Goal: Information Seeking & Learning: Learn about a topic

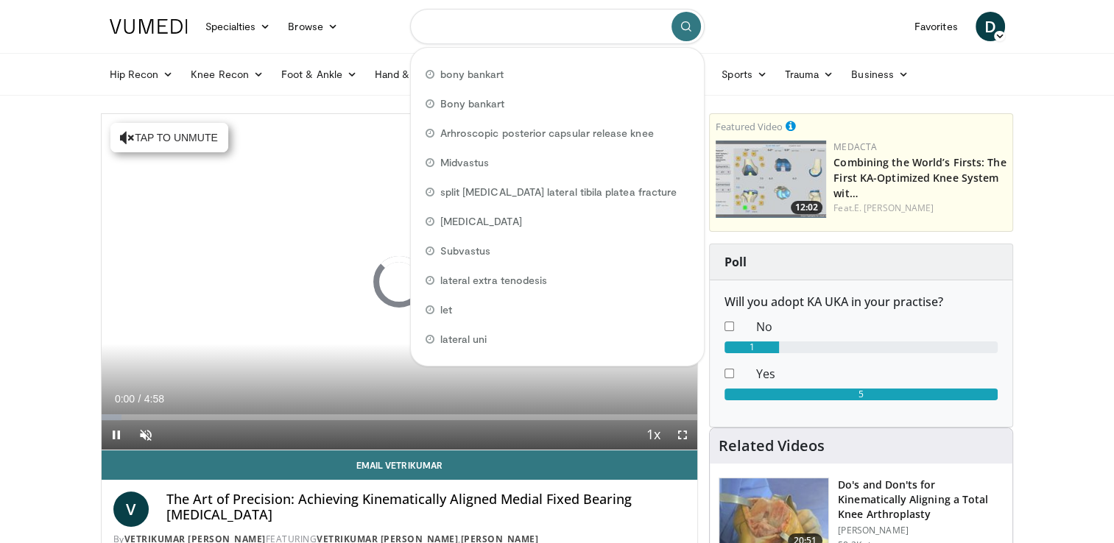
click at [461, 32] on input "Search topics, interventions" at bounding box center [557, 26] width 295 height 35
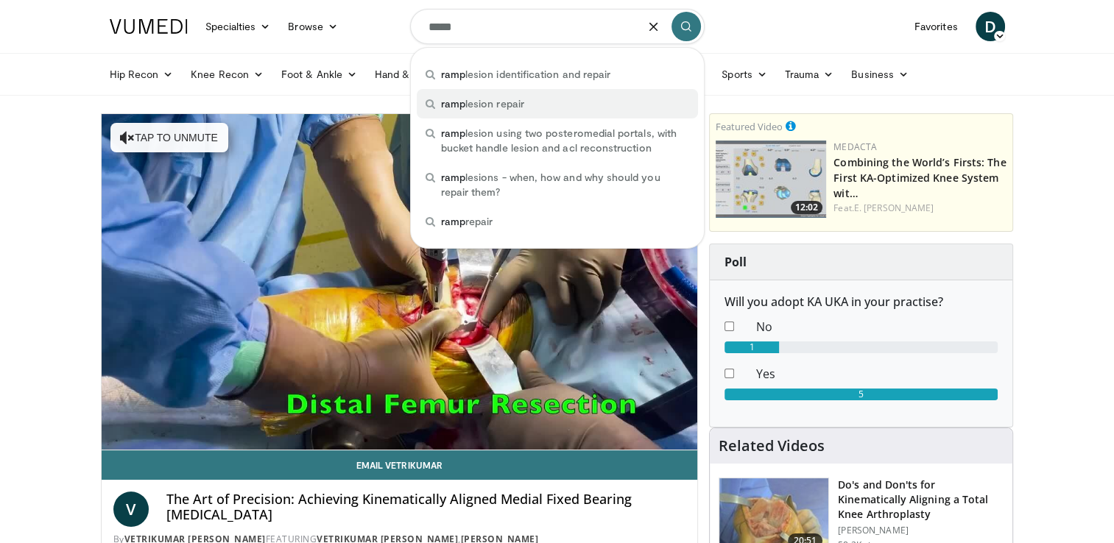
click at [479, 105] on span "ramp lesion repair" at bounding box center [482, 103] width 83 height 15
type input "**********"
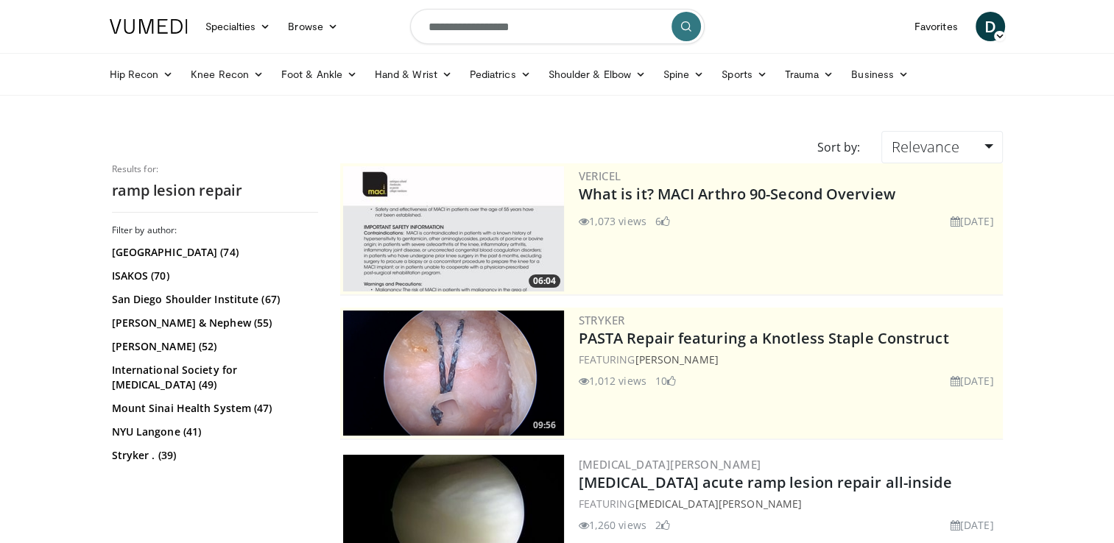
click at [680, 33] on button "submit" at bounding box center [686, 26] width 29 height 29
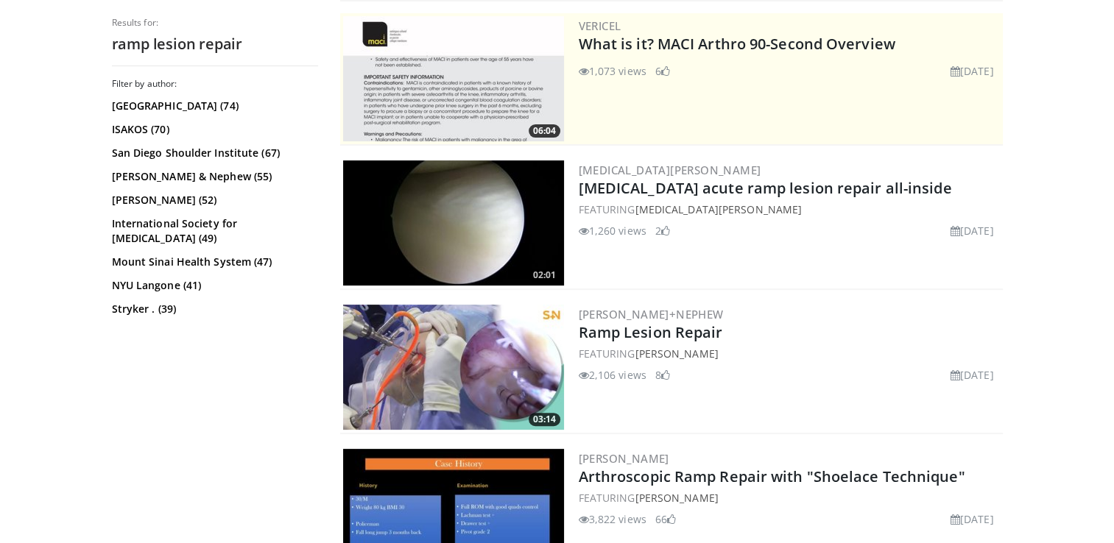
scroll to position [368, 0]
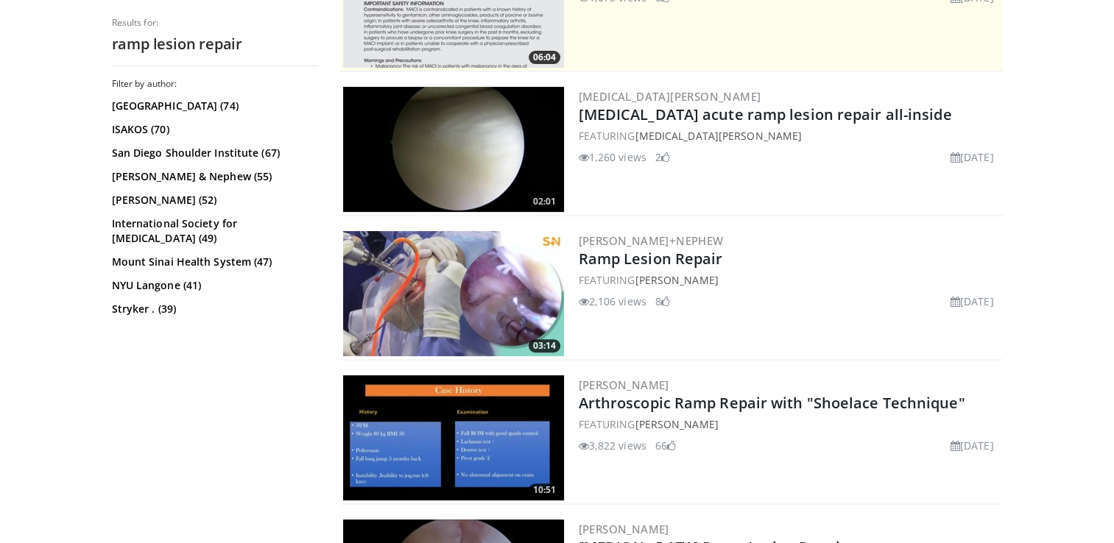
click at [462, 147] on img at bounding box center [453, 149] width 221 height 125
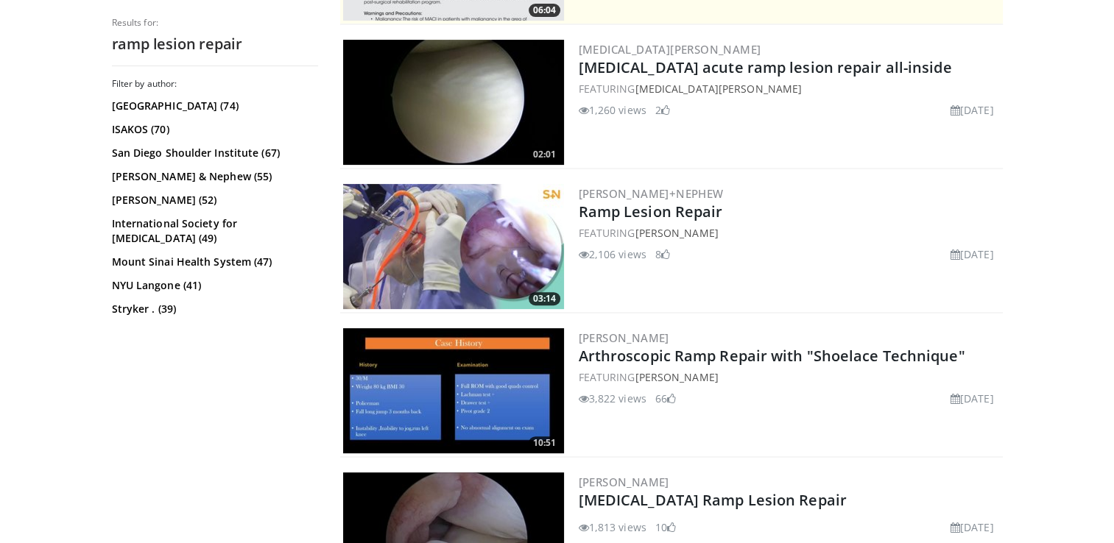
scroll to position [442, 0]
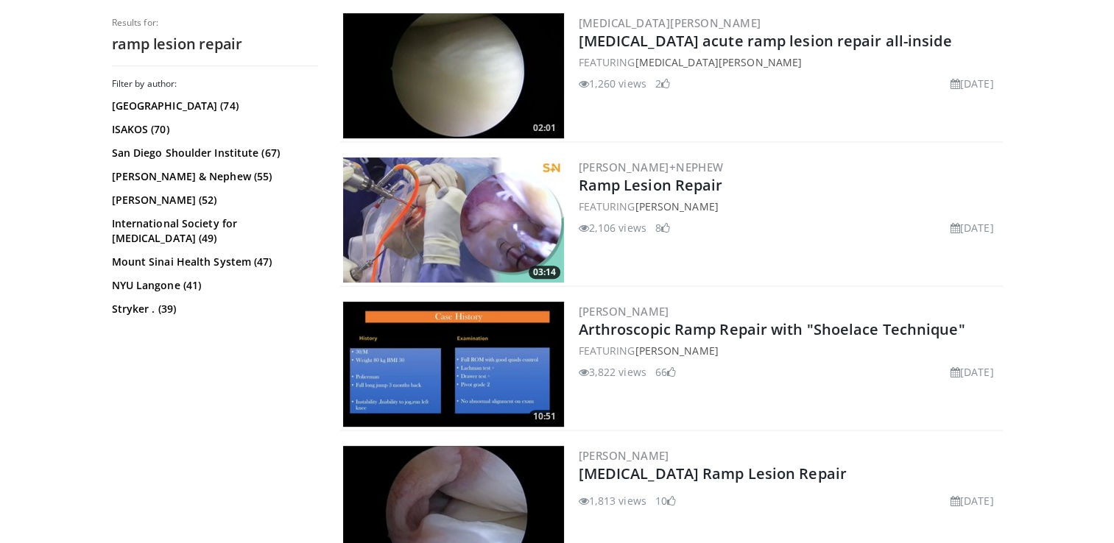
click at [534, 211] on img at bounding box center [453, 220] width 221 height 125
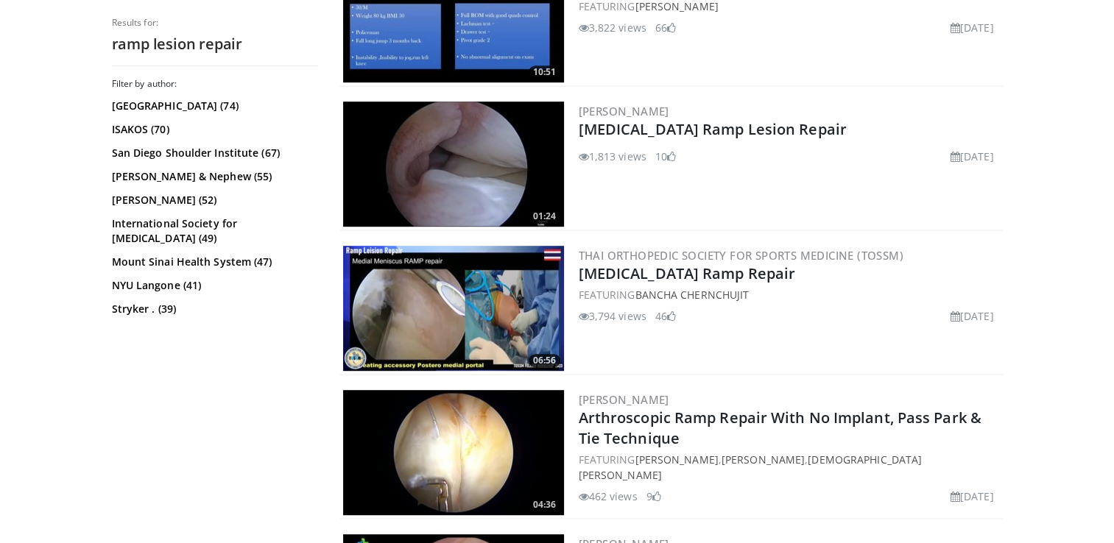
scroll to position [810, 0]
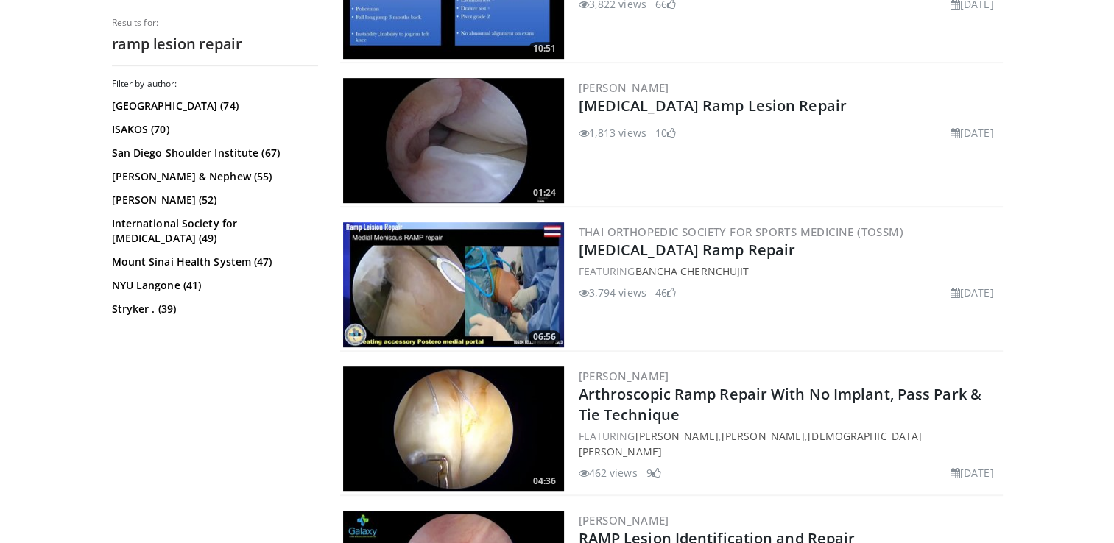
click at [532, 299] on img at bounding box center [453, 284] width 221 height 125
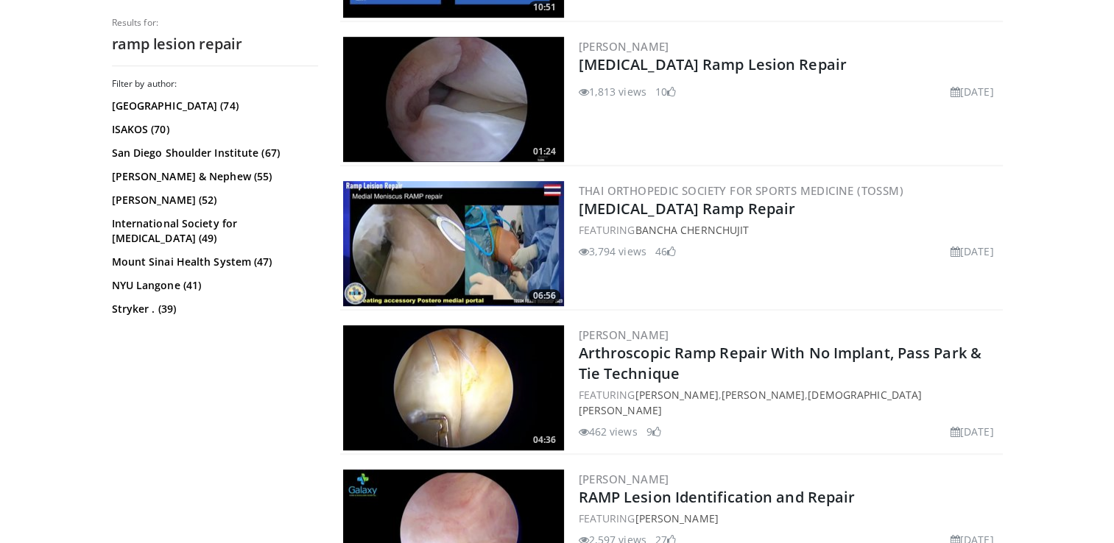
scroll to position [884, 0]
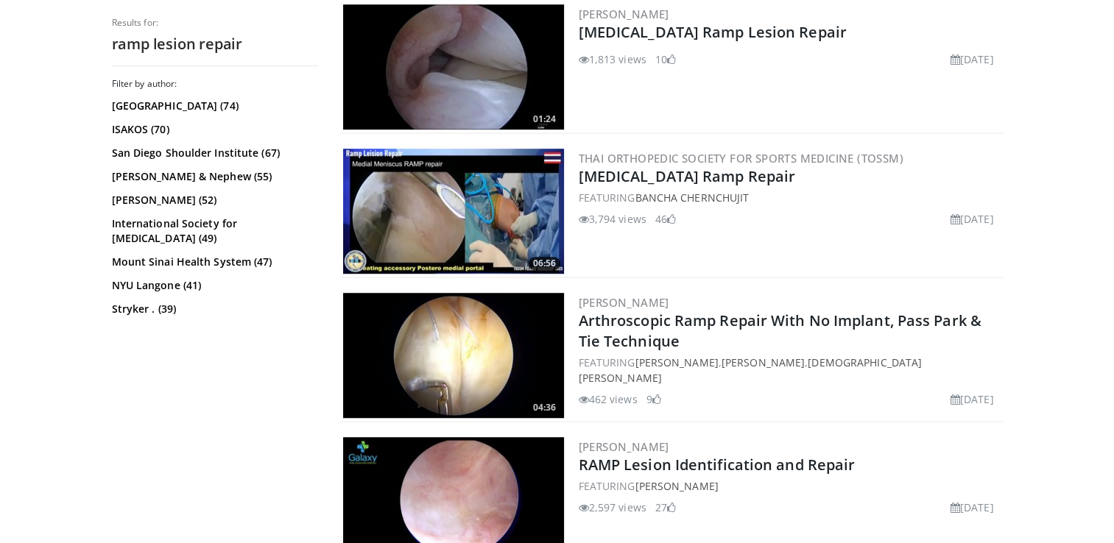
click at [526, 353] on img at bounding box center [453, 355] width 221 height 125
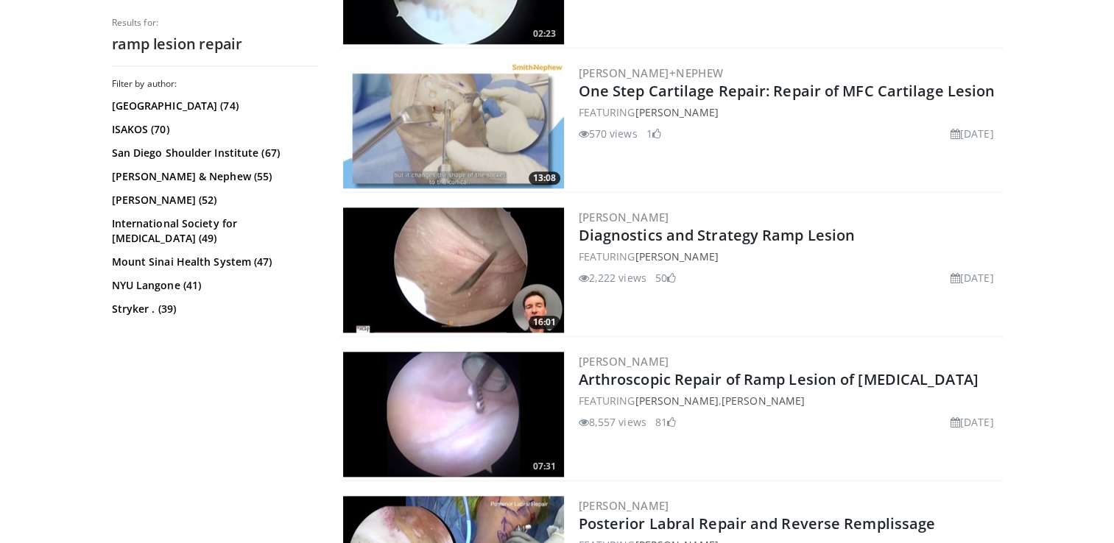
scroll to position [1620, 0]
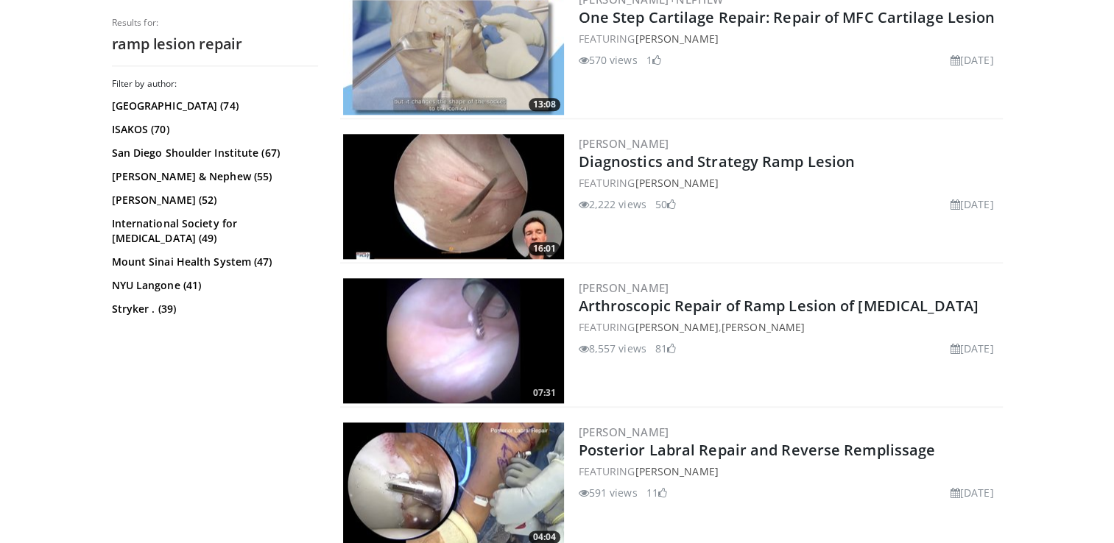
click at [497, 328] on img at bounding box center [453, 340] width 221 height 125
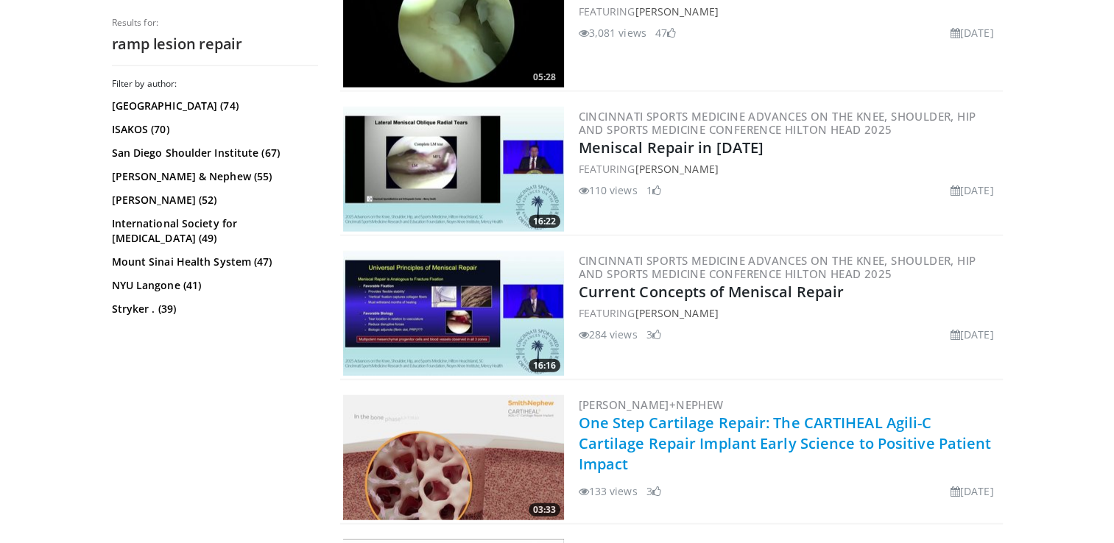
scroll to position [3387, 0]
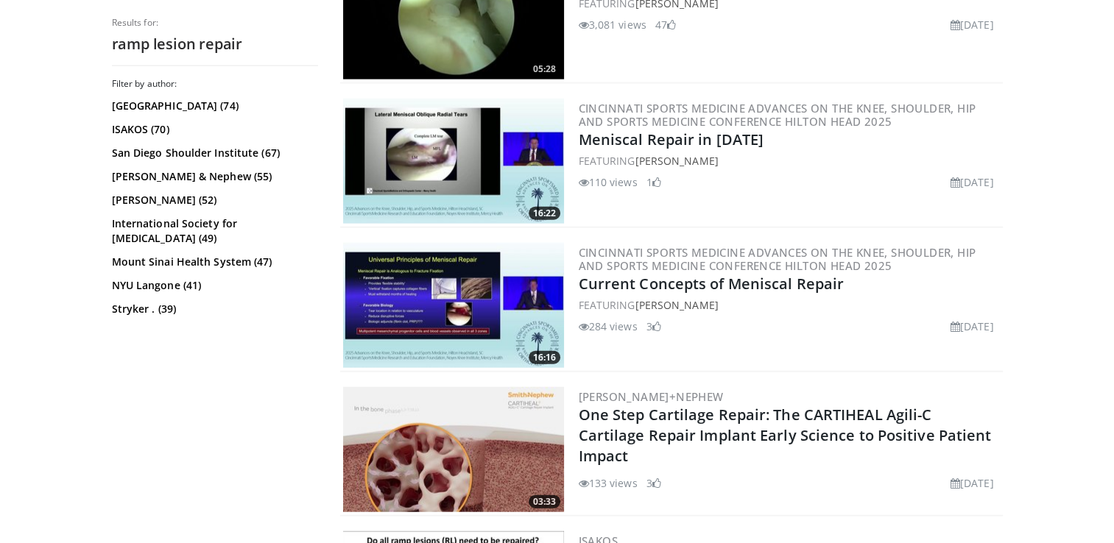
click at [554, 158] on img at bounding box center [453, 161] width 221 height 125
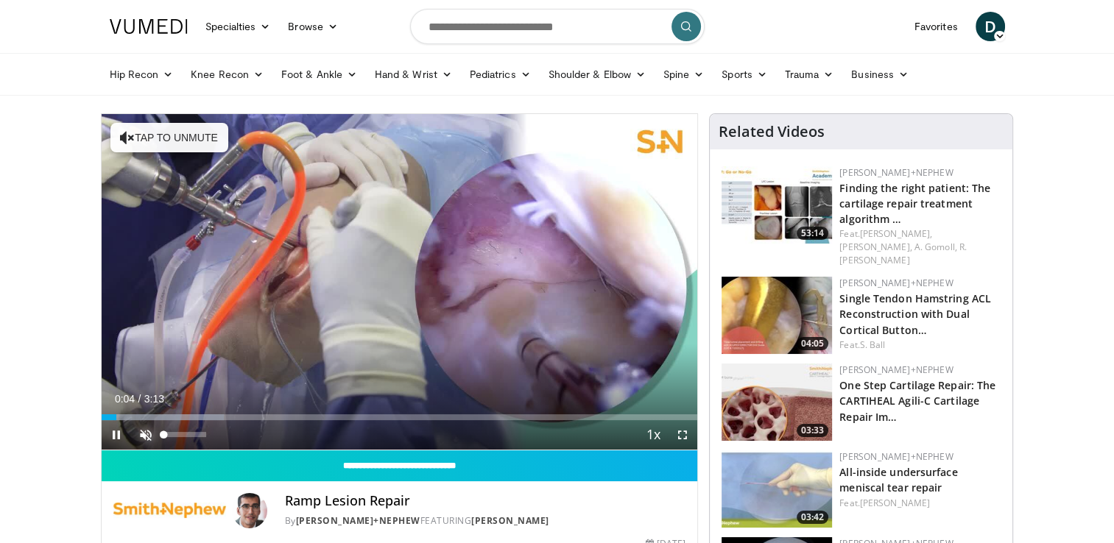
click at [141, 435] on span "Video Player" at bounding box center [145, 434] width 29 height 29
click at [676, 431] on span "Video Player" at bounding box center [682, 434] width 29 height 29
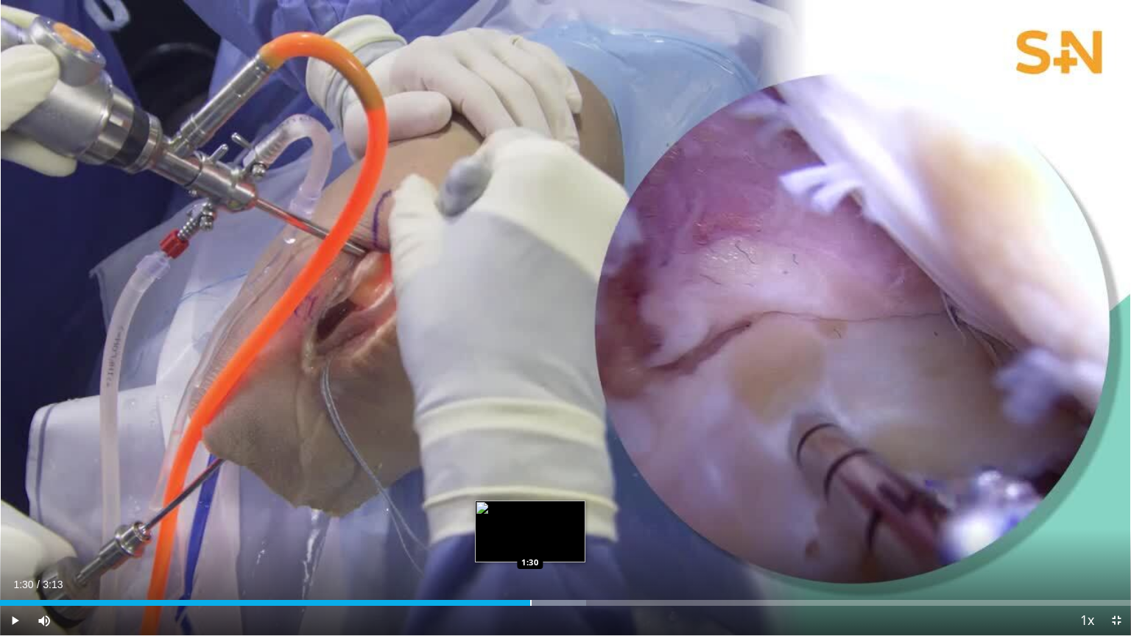
click at [530, 543] on div "Progress Bar" at bounding box center [530, 603] width 1 height 6
click at [512, 543] on div "Loaded : 77.77% 1:31 1:27" at bounding box center [565, 603] width 1131 height 6
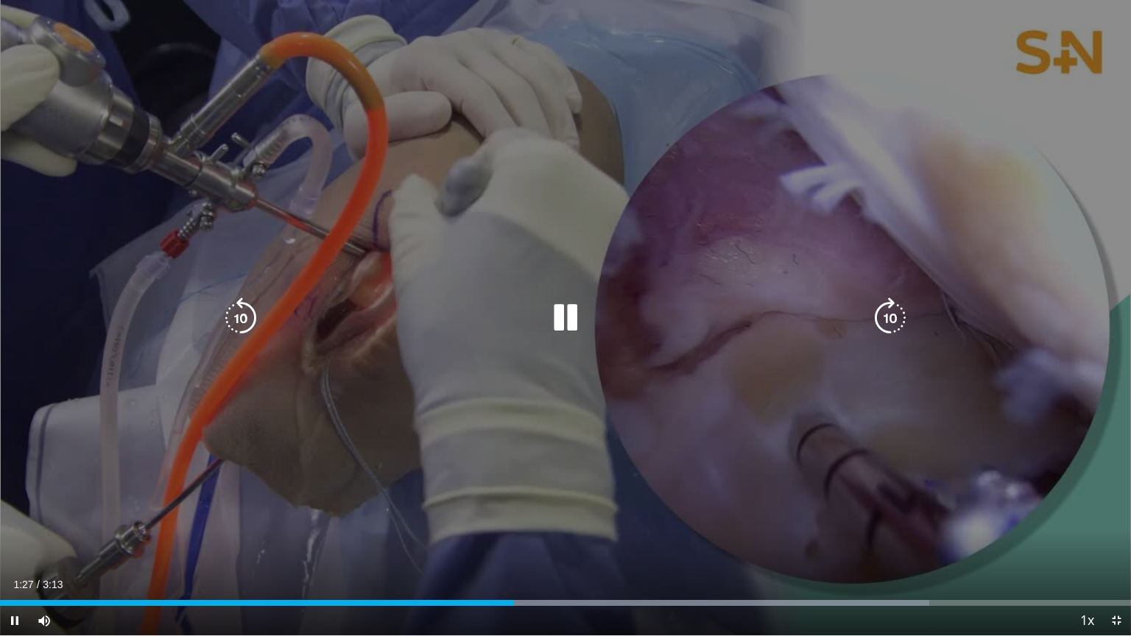
click at [436, 543] on div "Current Time 1:27 / Duration 3:13 Pause Skip Backward Skip Forward Mute 4% Load…" at bounding box center [565, 620] width 1131 height 29
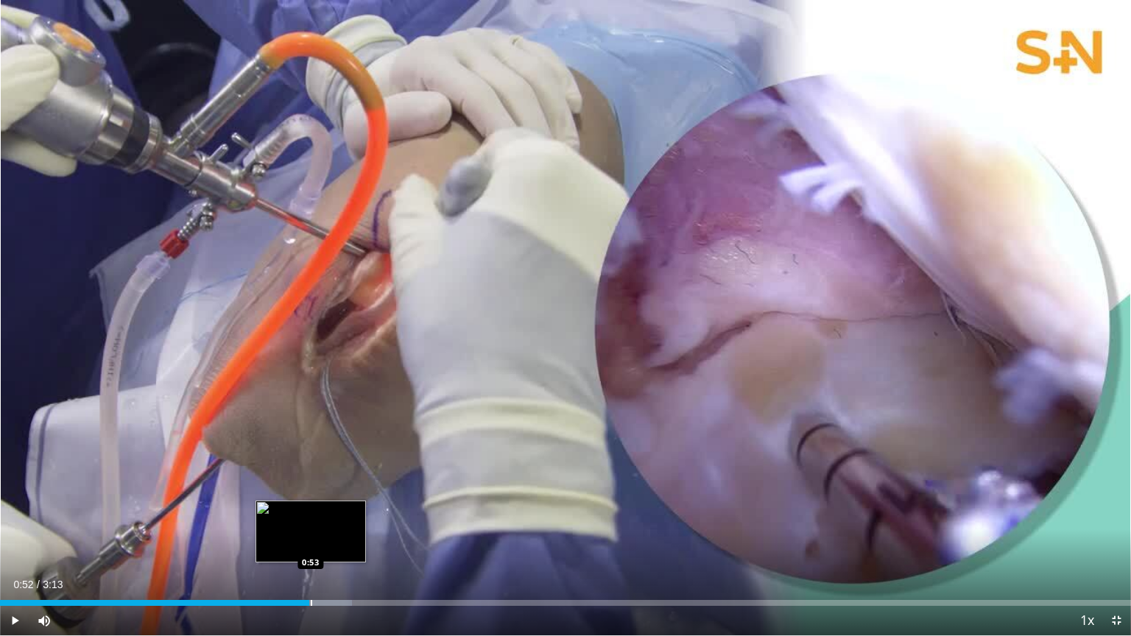
click at [309, 543] on div "Loaded : 31.11% 0:52 0:53" at bounding box center [565, 603] width 1131 height 6
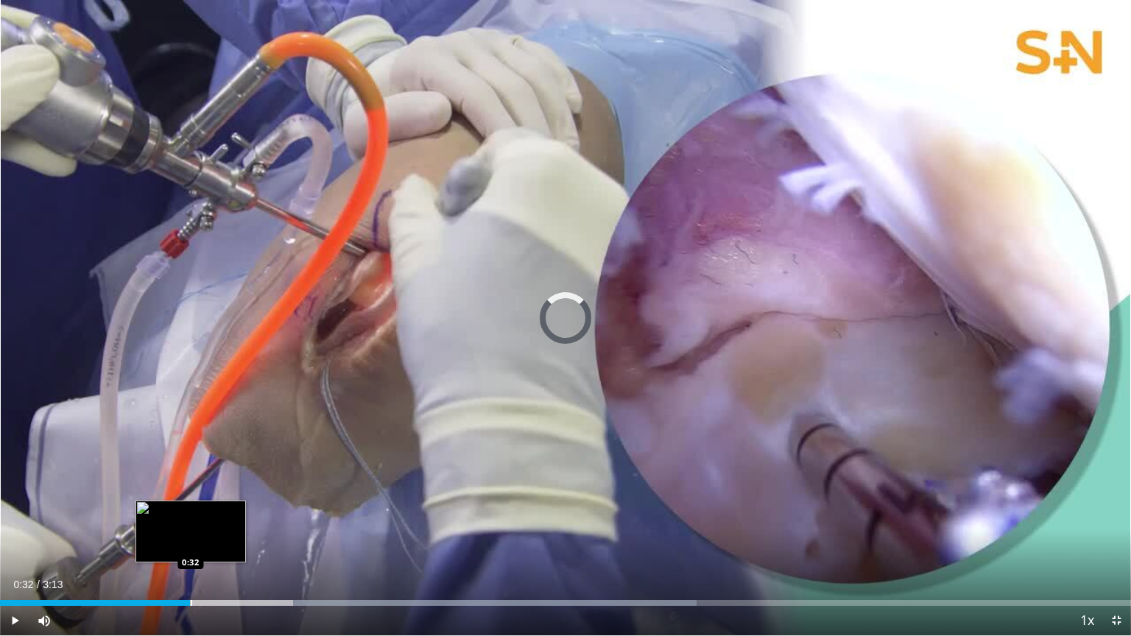
click at [189, 543] on div "0:32" at bounding box center [95, 603] width 190 height 6
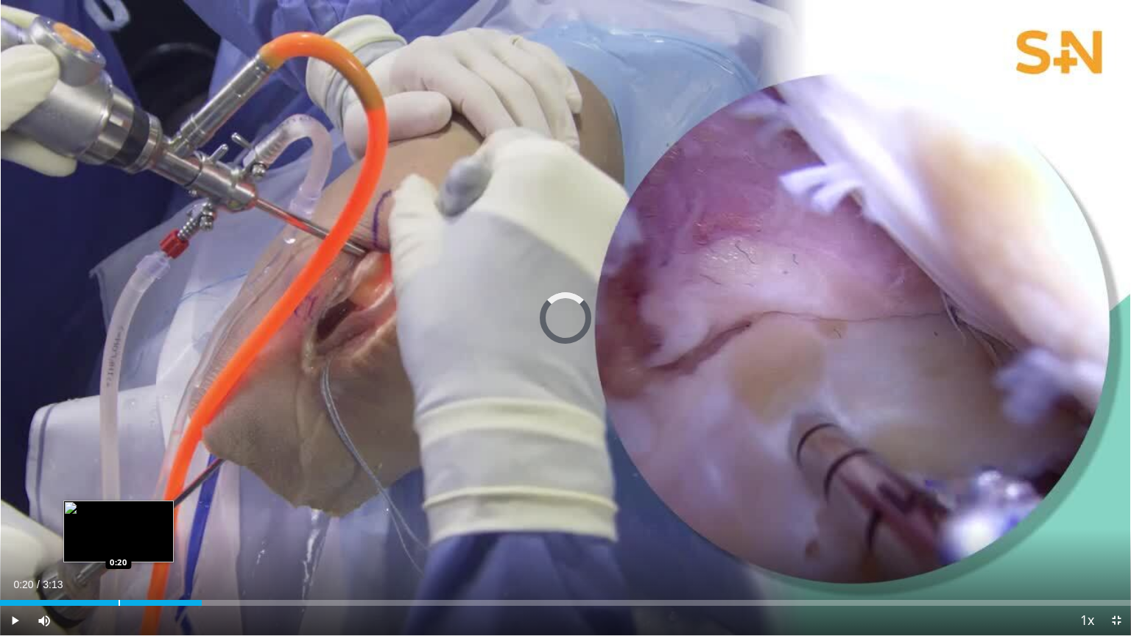
click at [118, 543] on div "0:34" at bounding box center [101, 603] width 202 height 6
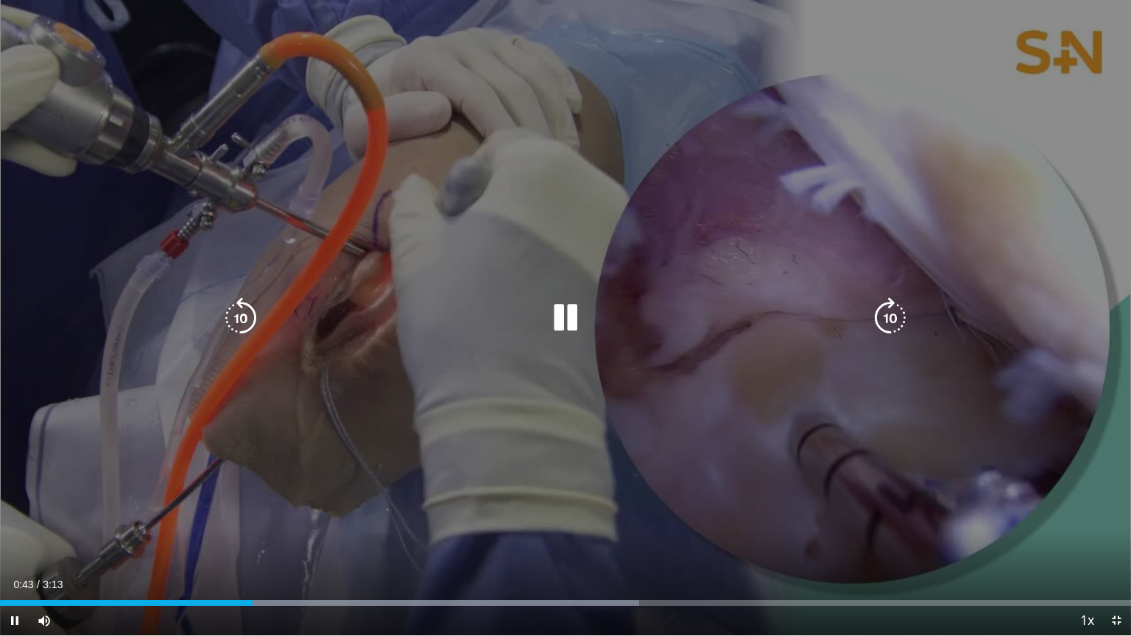
click at [518, 510] on div "10 seconds Tap to unmute" at bounding box center [565, 317] width 1131 height 635
click at [376, 409] on div "10 seconds Tap to unmute" at bounding box center [565, 317] width 1131 height 635
click at [549, 318] on icon "Video Player" at bounding box center [565, 317] width 41 height 41
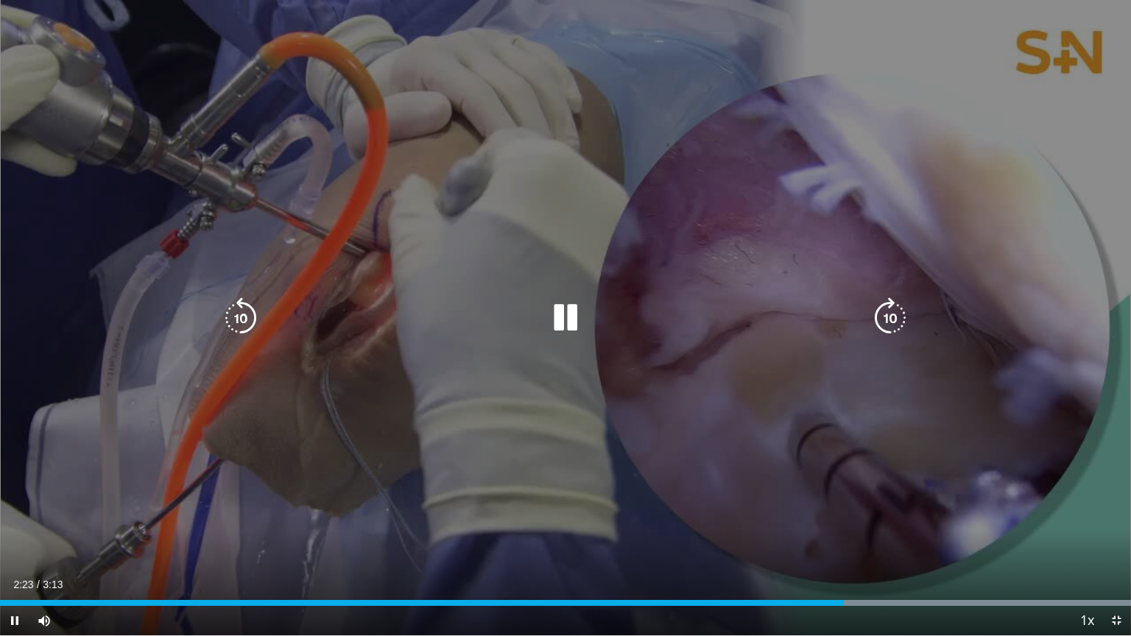
click at [630, 423] on div "10 seconds Tap to unmute" at bounding box center [565, 317] width 1131 height 635
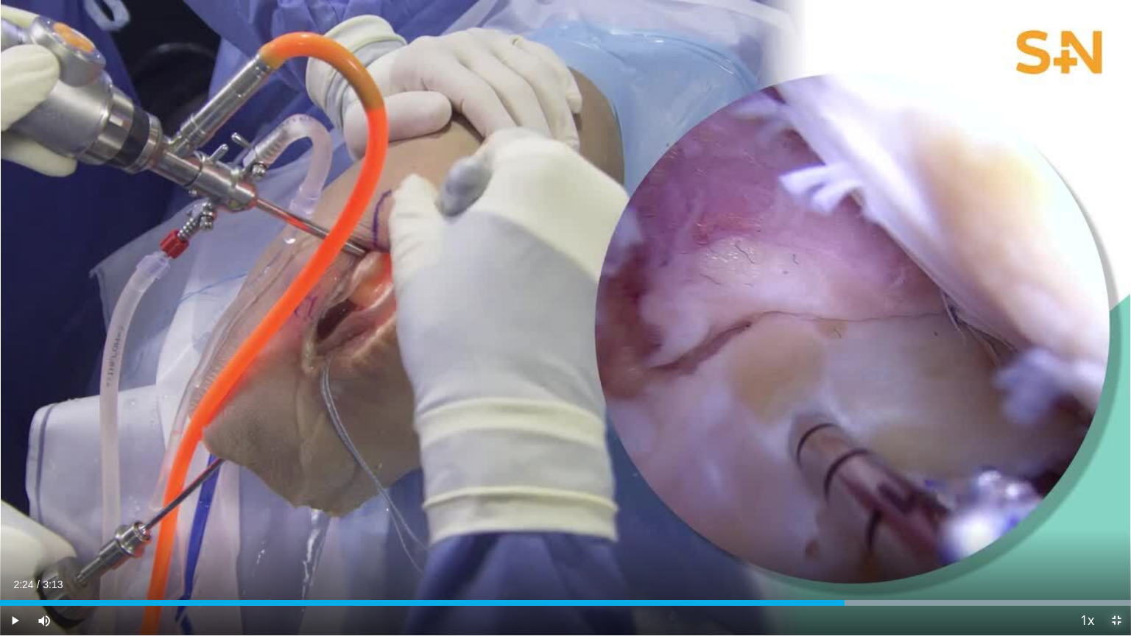
click at [1113, 543] on span "Video Player" at bounding box center [1116, 620] width 29 height 29
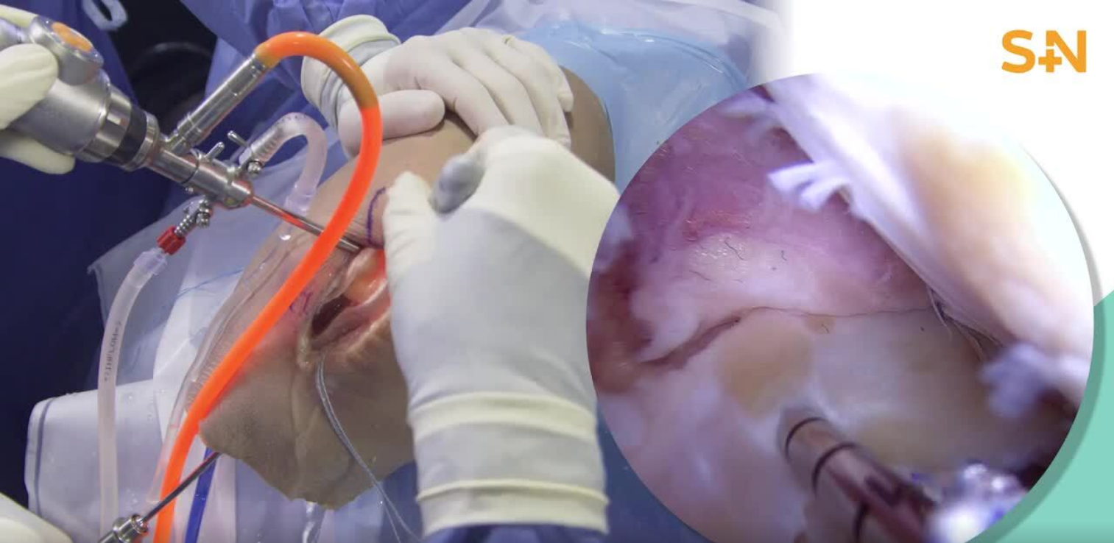
scroll to position [147, 0]
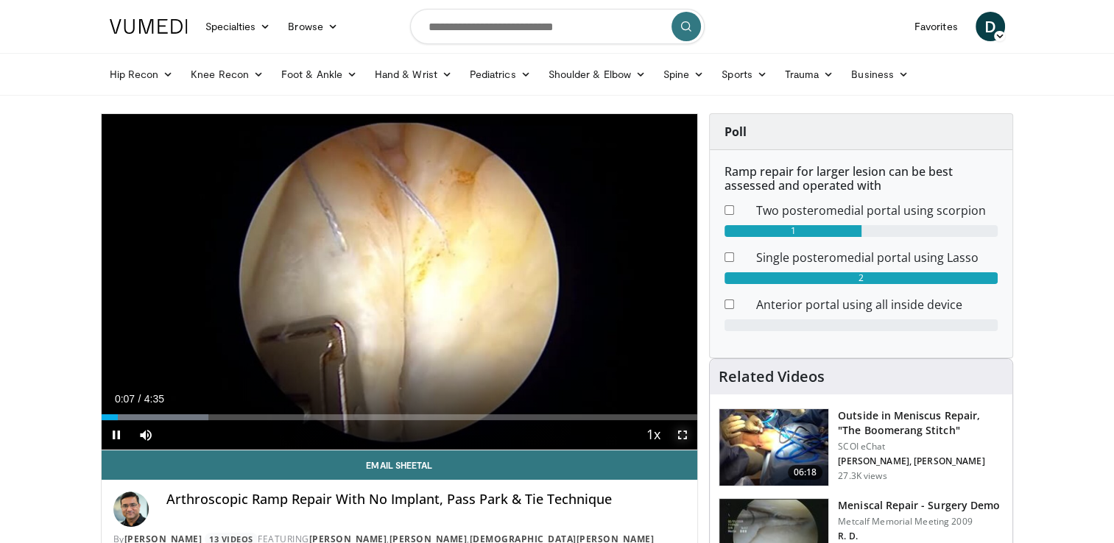
click at [679, 429] on video-js "**********" at bounding box center [400, 282] width 596 height 337
click at [680, 434] on span "Video Player" at bounding box center [682, 434] width 29 height 29
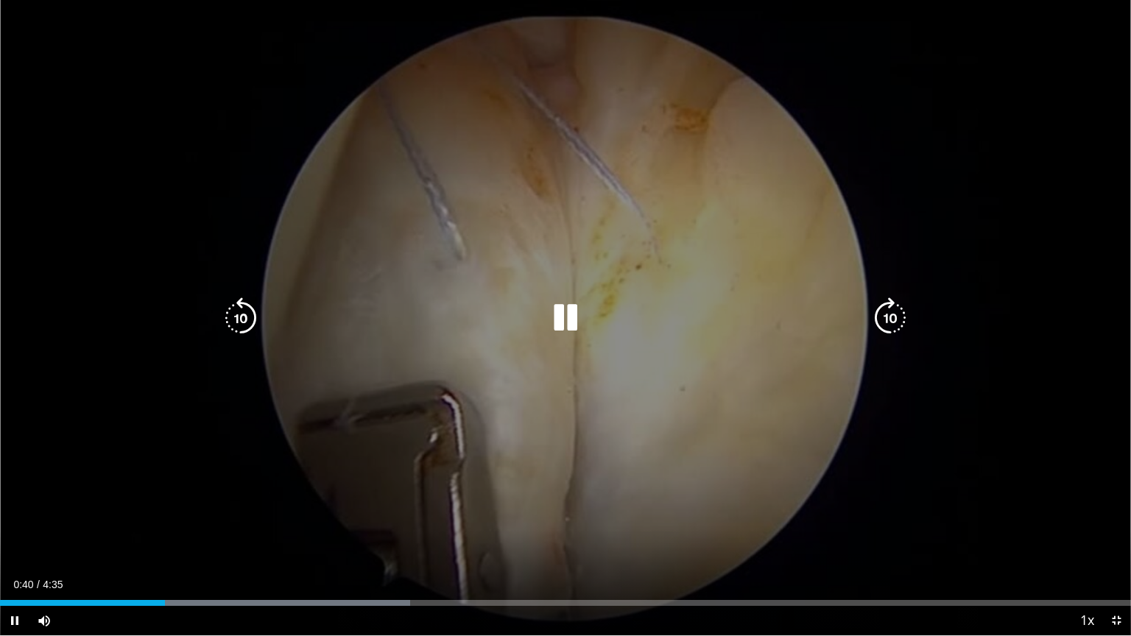
click at [561, 329] on icon "Video Player" at bounding box center [565, 317] width 41 height 41
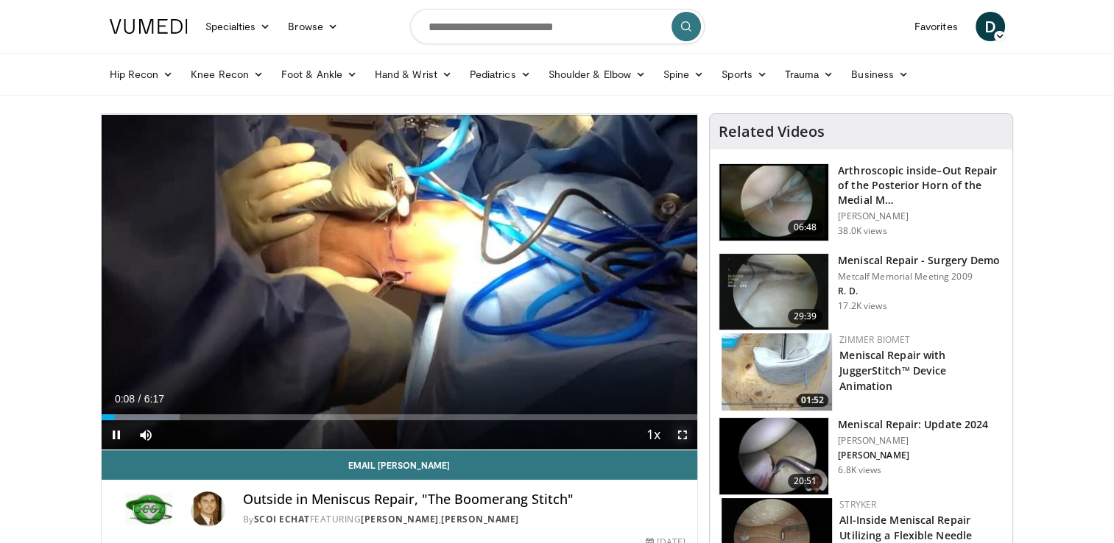
click at [681, 437] on span "Video Player" at bounding box center [682, 434] width 29 height 29
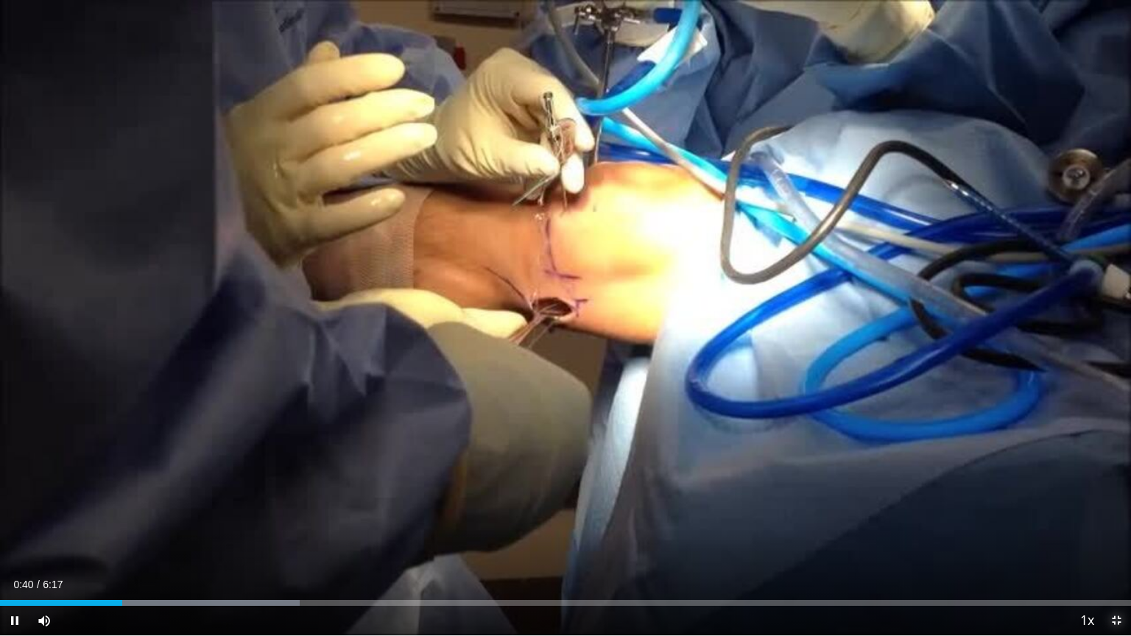
click at [1113, 543] on span "Video Player" at bounding box center [1116, 620] width 29 height 29
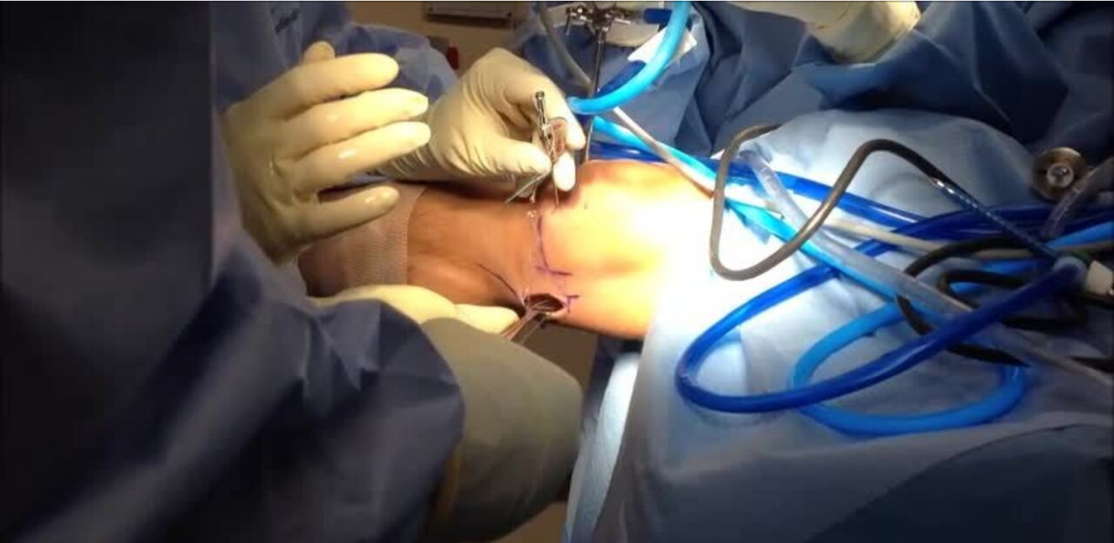
scroll to position [221, 0]
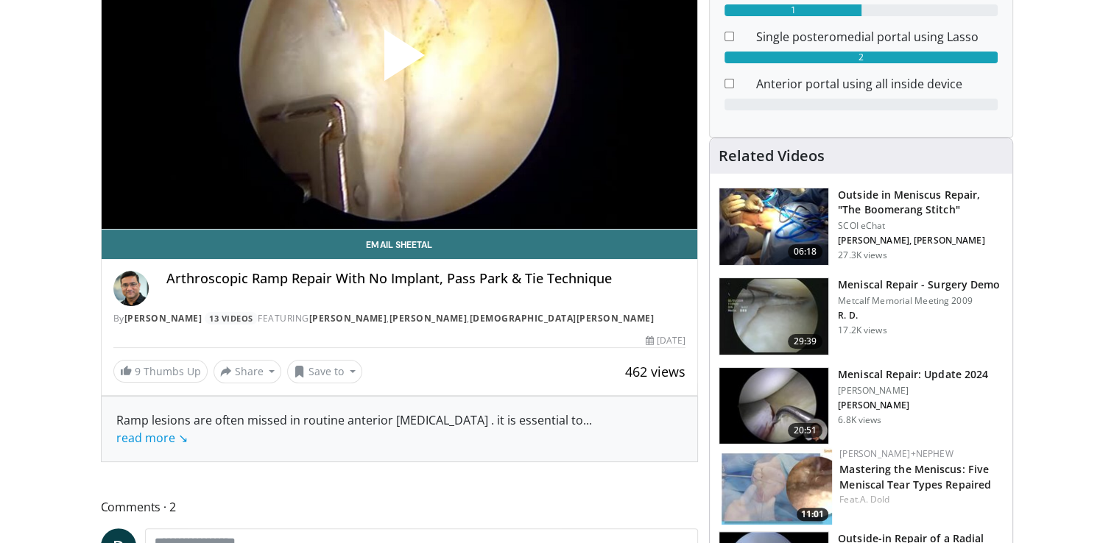
scroll to position [295, 0]
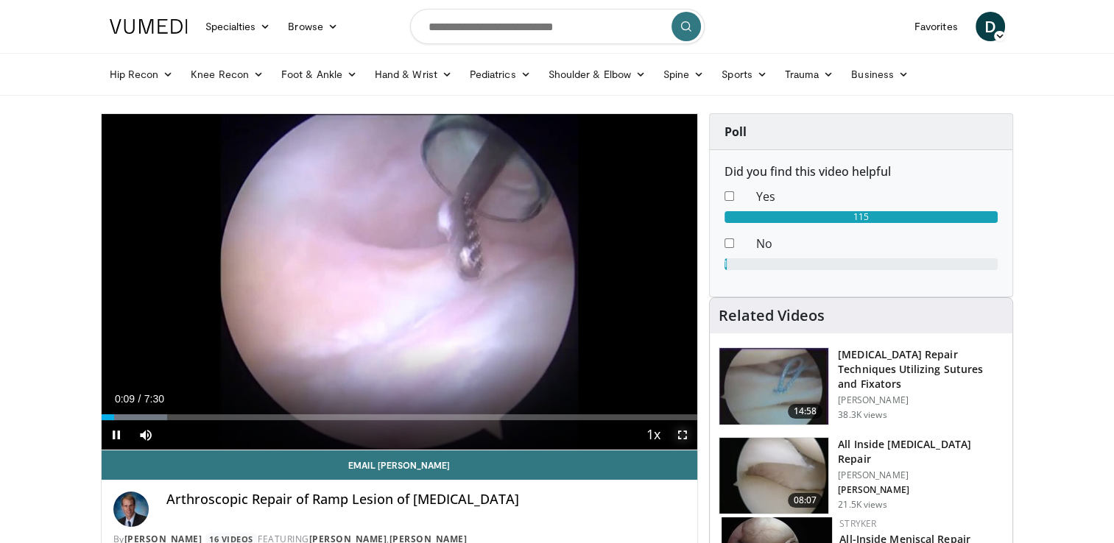
click at [679, 434] on span "Video Player" at bounding box center [682, 434] width 29 height 29
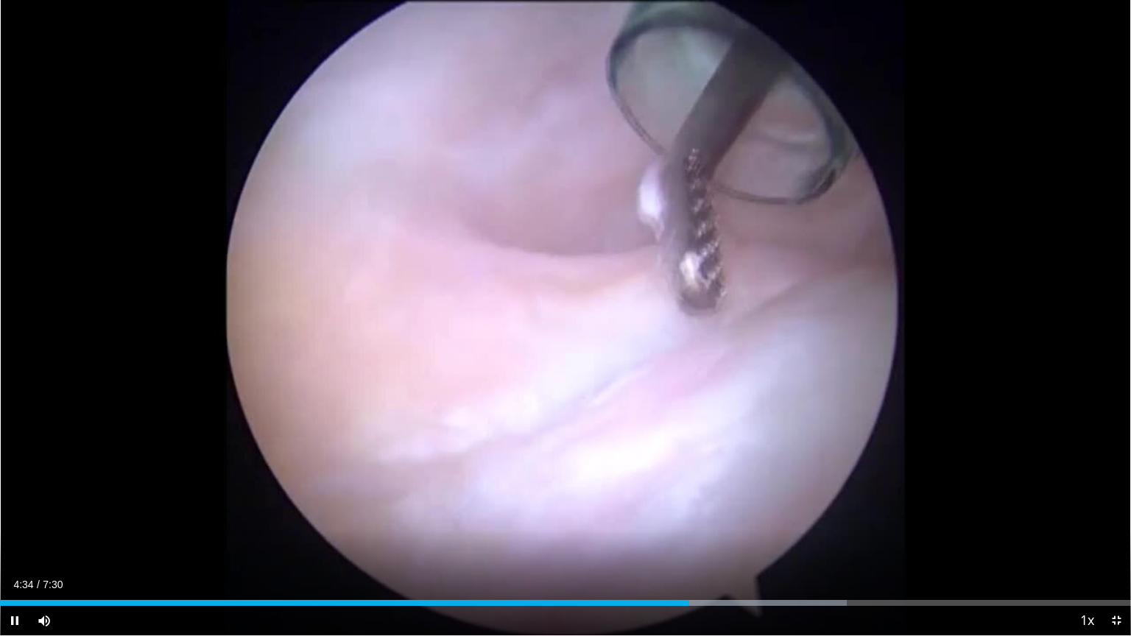
click at [675, 543] on div "Current Time 4:34 / Duration 7:30 Pause Skip Backward Skip Forward Mute Loaded …" at bounding box center [565, 620] width 1131 height 29
click at [661, 543] on div "Progress Bar" at bounding box center [661, 603] width 1 height 6
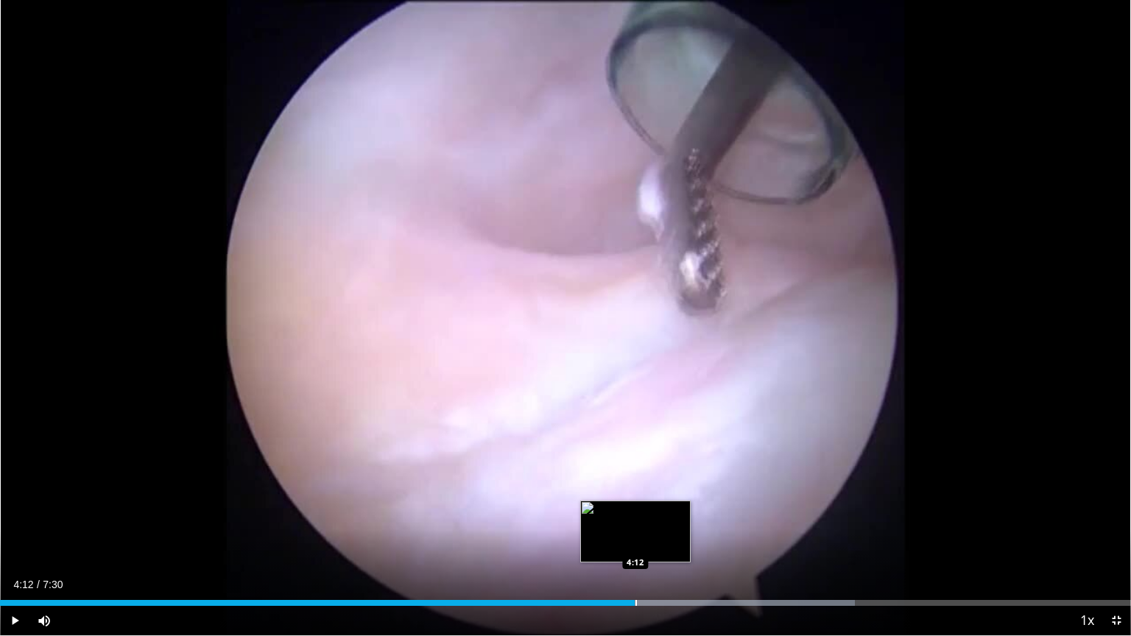
click at [635, 543] on div "Progress Bar" at bounding box center [635, 603] width 1 height 6
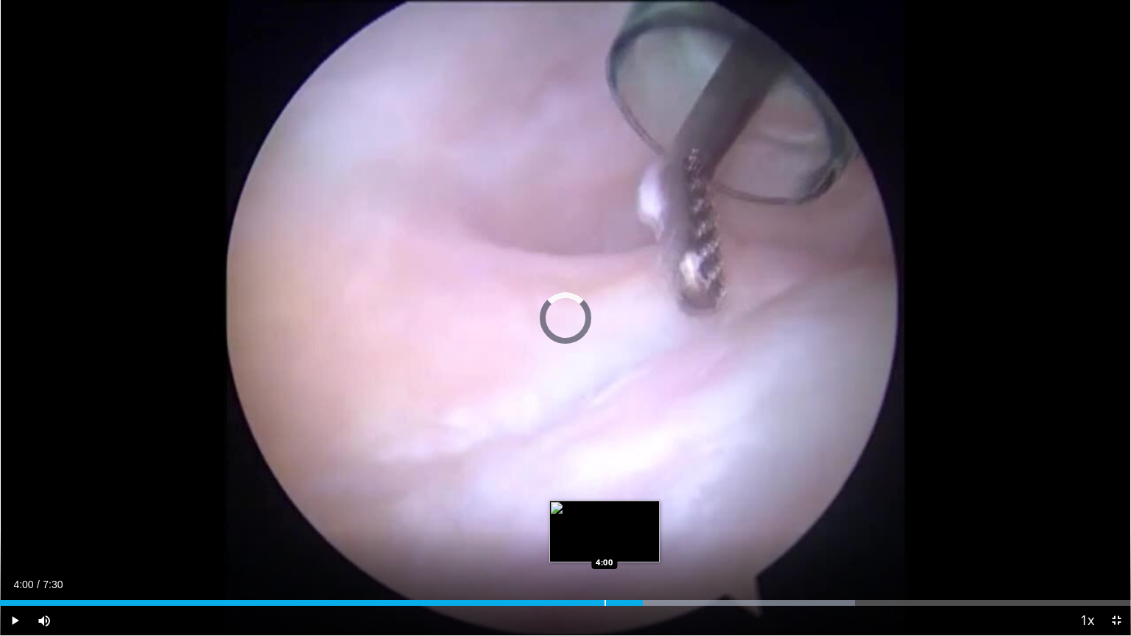
click at [604, 543] on div "4:15" at bounding box center [321, 603] width 643 height 6
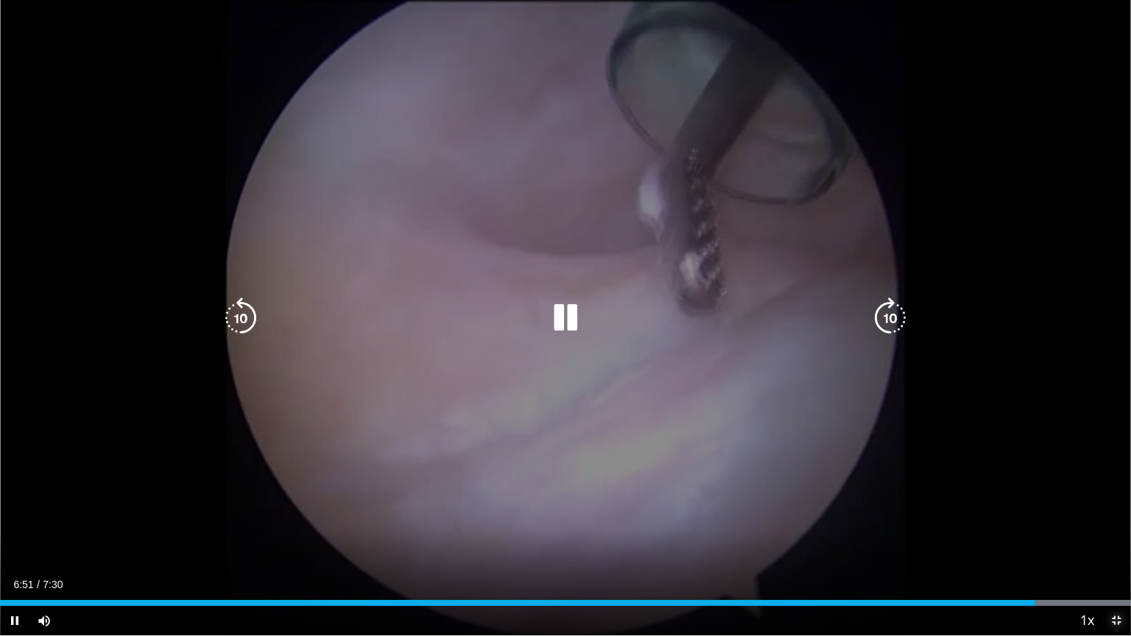
click at [1113, 543] on span "Video Player" at bounding box center [1116, 620] width 29 height 29
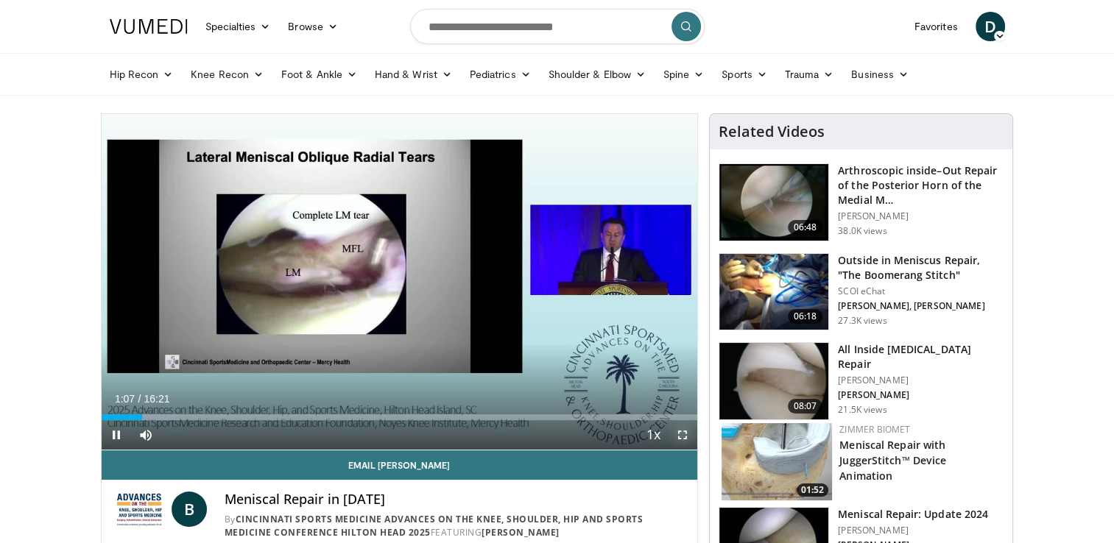
click at [681, 437] on span "Video Player" at bounding box center [682, 434] width 29 height 29
